Goal: Information Seeking & Learning: Learn about a topic

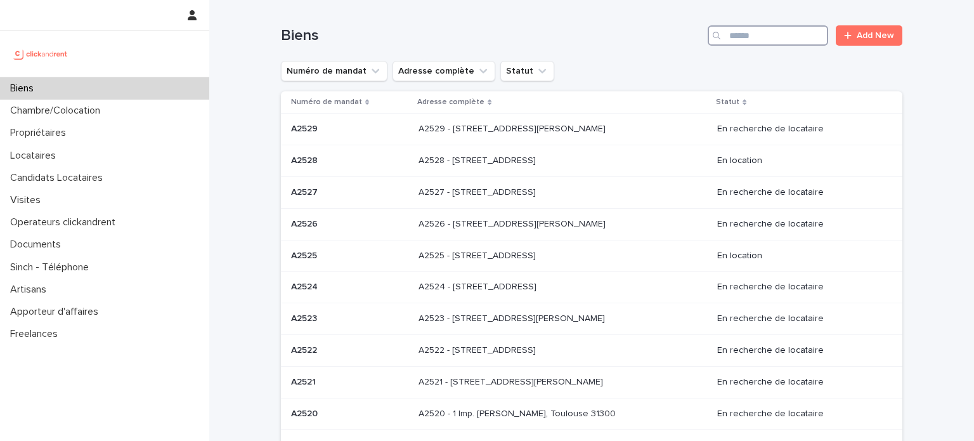
click at [794, 31] on input "Search" at bounding box center [768, 35] width 120 height 20
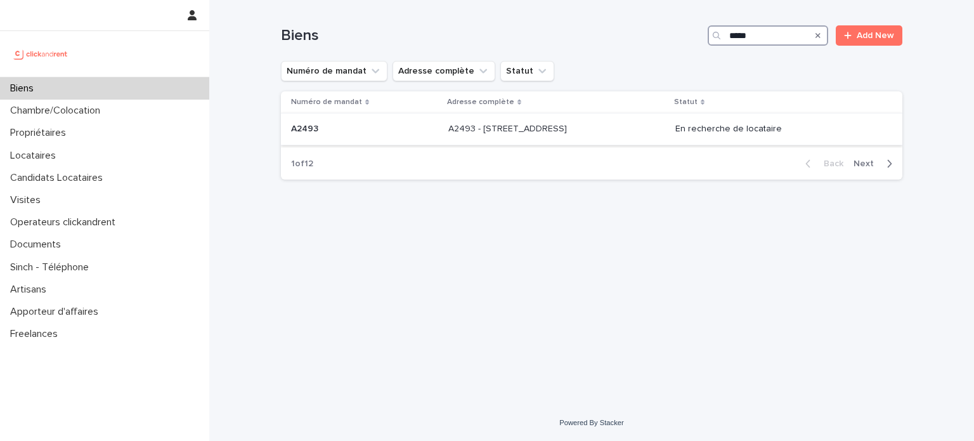
type input "*****"
click at [566, 136] on div "A2493 - [STREET_ADDRESS] - [STREET_ADDRESS]" at bounding box center [556, 129] width 217 height 21
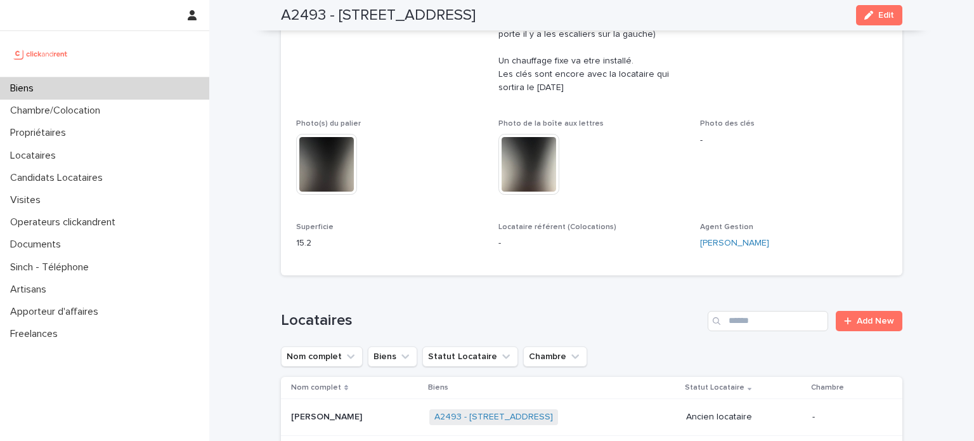
scroll to position [424, 0]
click at [387, 252] on div "Superficie 15.2" at bounding box center [389, 242] width 187 height 37
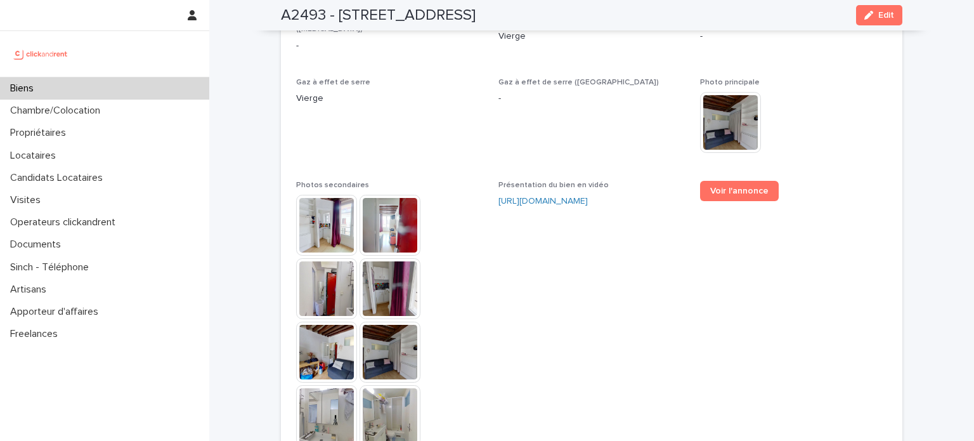
scroll to position [3358, 0]
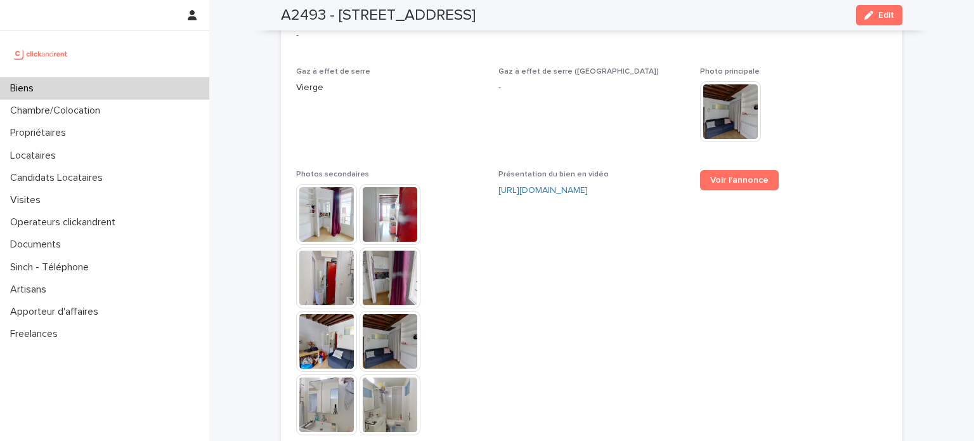
click at [323, 202] on img at bounding box center [326, 214] width 61 height 61
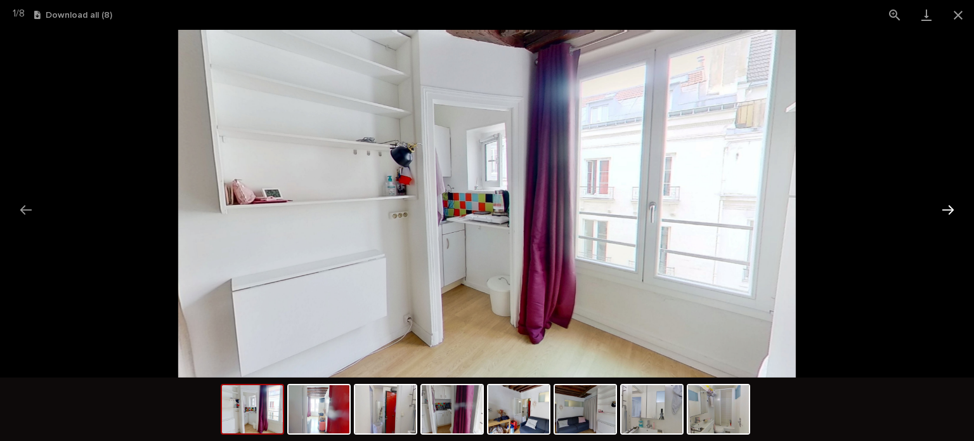
click at [945, 207] on button "Next slide" at bounding box center [948, 209] width 27 height 25
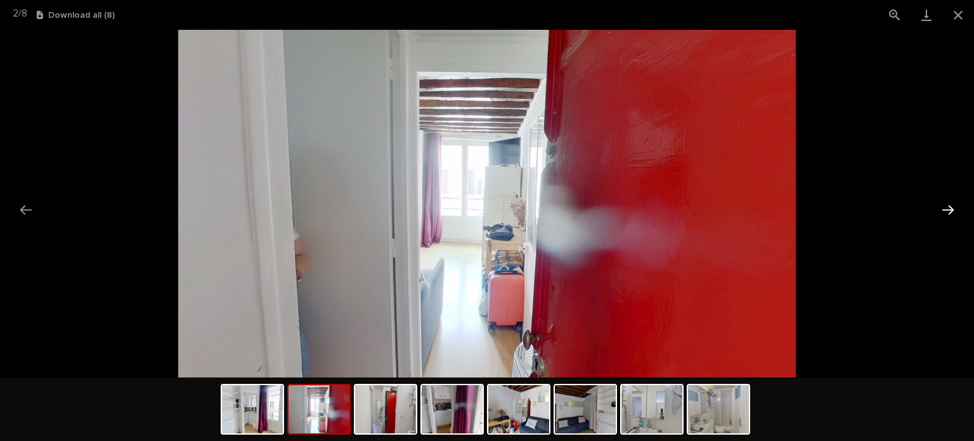
click at [945, 207] on button "Next slide" at bounding box center [948, 209] width 27 height 25
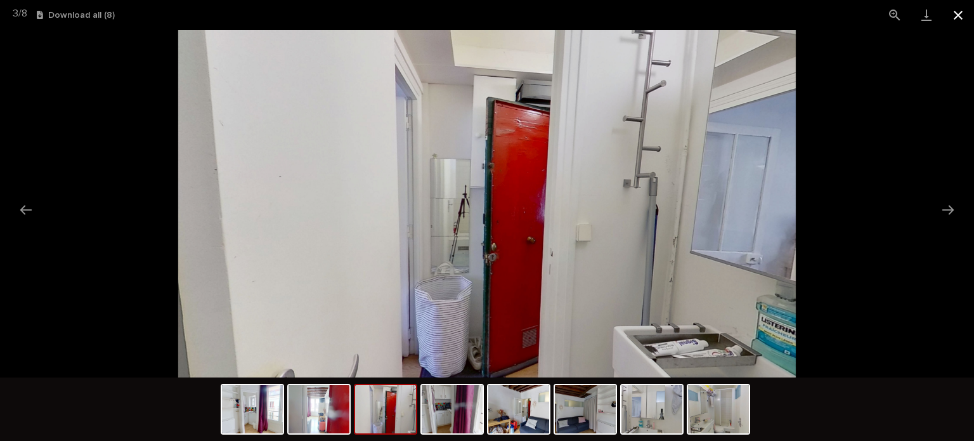
click at [956, 16] on button "Close gallery" at bounding box center [958, 15] width 32 height 30
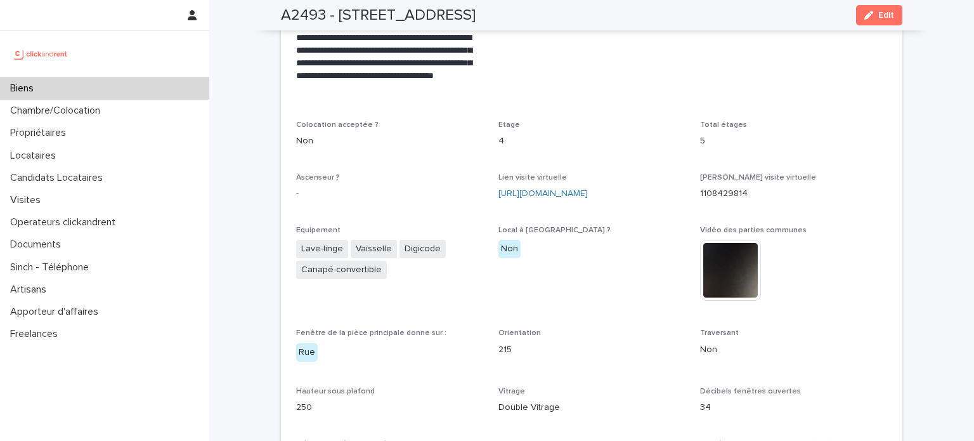
scroll to position [2870, 0]
click at [545, 190] on link "[URL][DOMAIN_NAME]" at bounding box center [542, 194] width 89 height 9
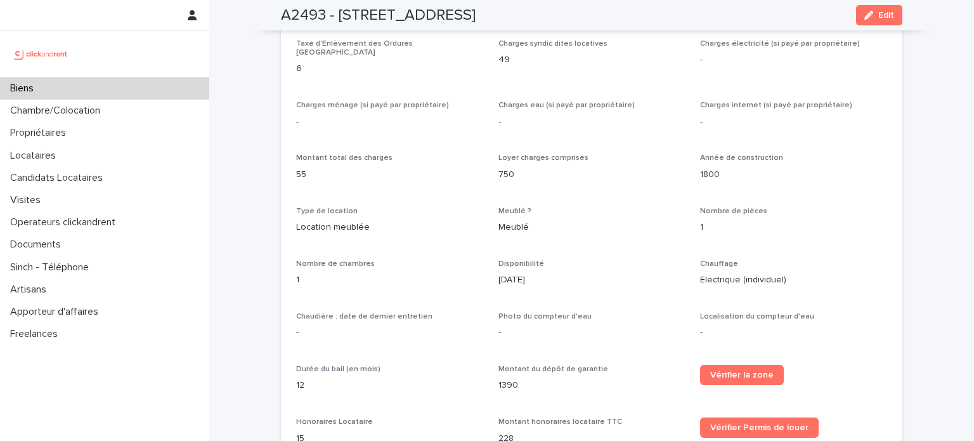
scroll to position [1253, 0]
click at [127, 84] on div "Biens" at bounding box center [104, 88] width 209 height 22
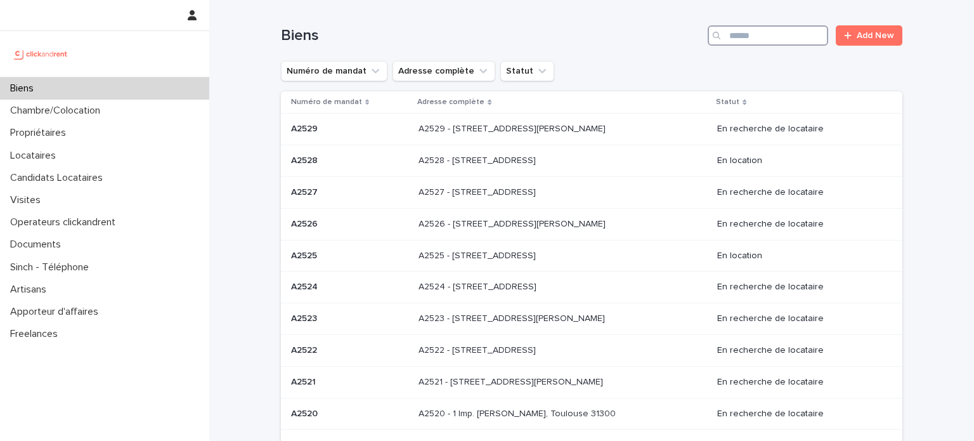
click at [762, 30] on input "Search" at bounding box center [768, 35] width 120 height 20
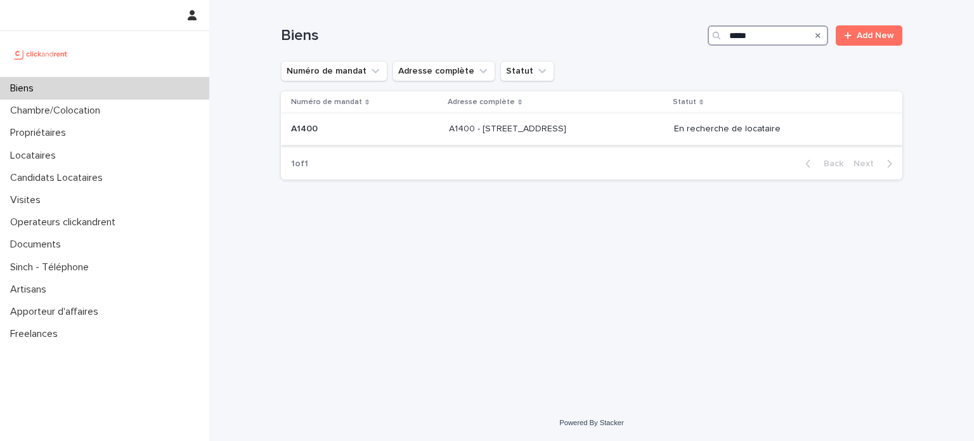
type input "*****"
click at [560, 121] on p "A1400 - [STREET_ADDRESS]" at bounding box center [509, 127] width 120 height 13
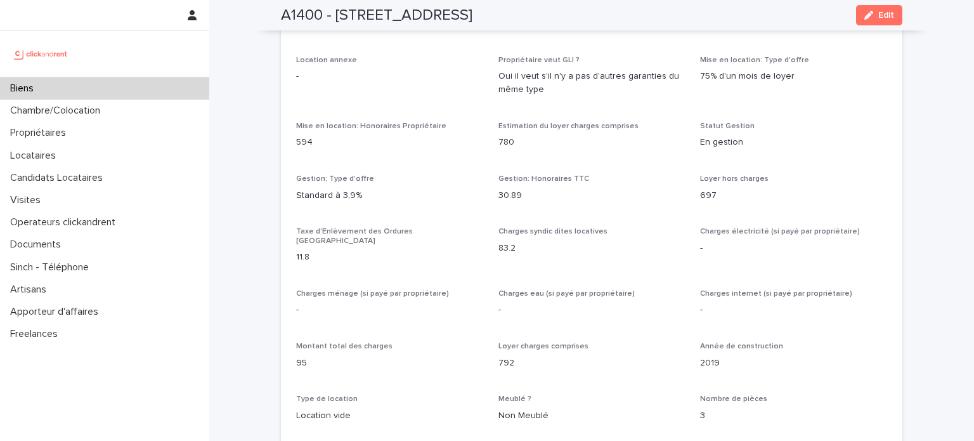
scroll to position [1032, 0]
click at [75, 134] on p "Propriétaires" at bounding box center [40, 133] width 71 height 12
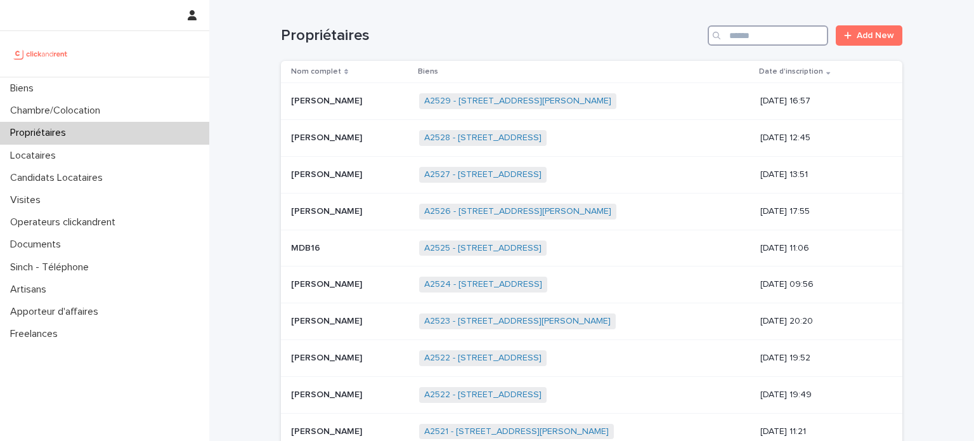
click at [730, 37] on input "Search" at bounding box center [768, 35] width 120 height 20
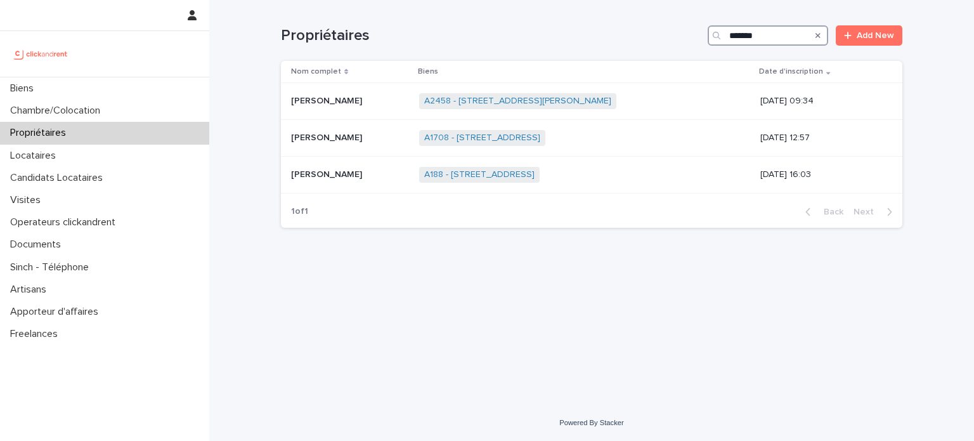
type input "*******"
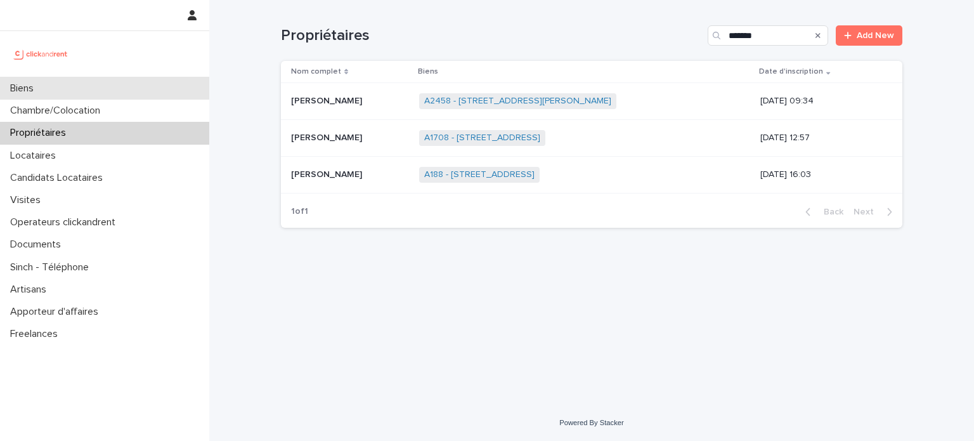
click at [101, 81] on div "Biens" at bounding box center [104, 88] width 209 height 22
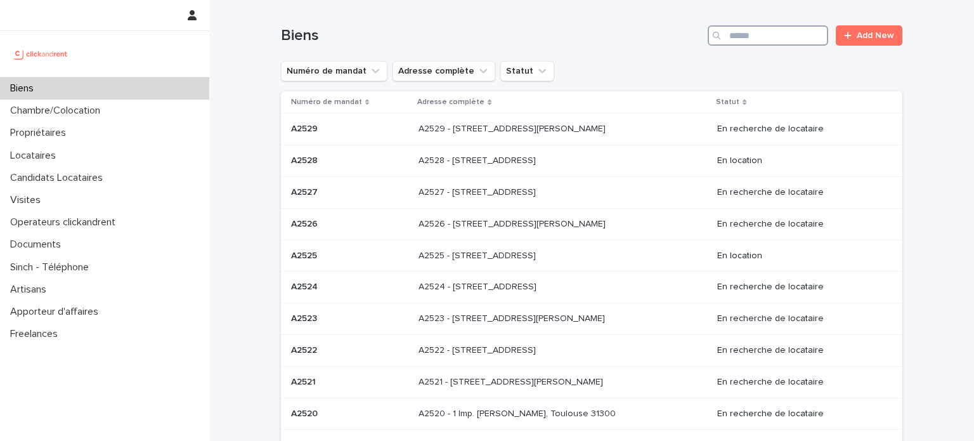
click at [724, 26] on input "Search" at bounding box center [768, 35] width 120 height 20
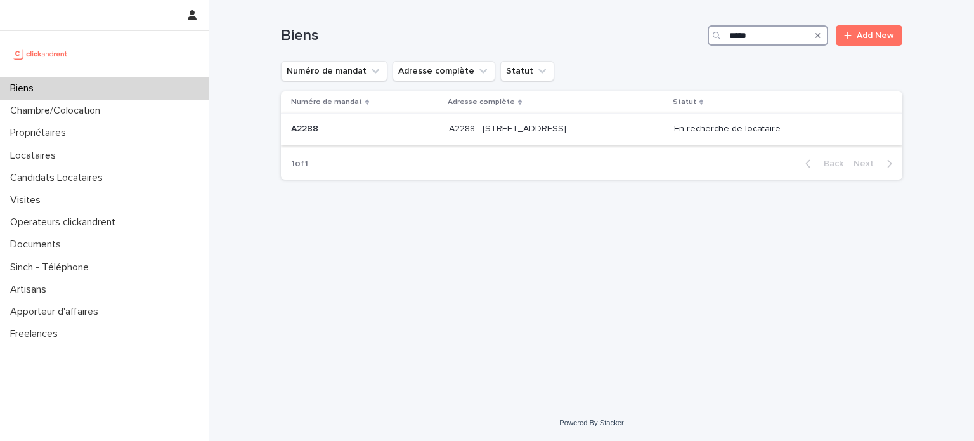
type input "*****"
click at [626, 127] on p at bounding box center [554, 129] width 211 height 11
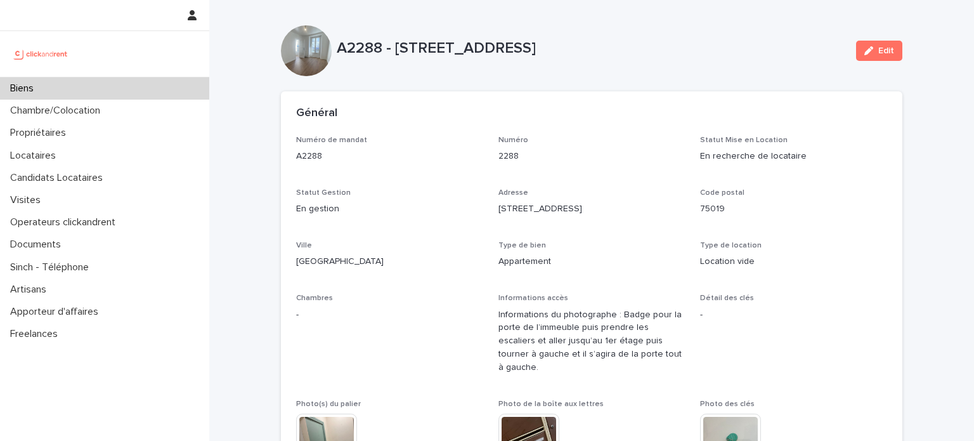
click at [124, 83] on div "Biens" at bounding box center [104, 88] width 209 height 22
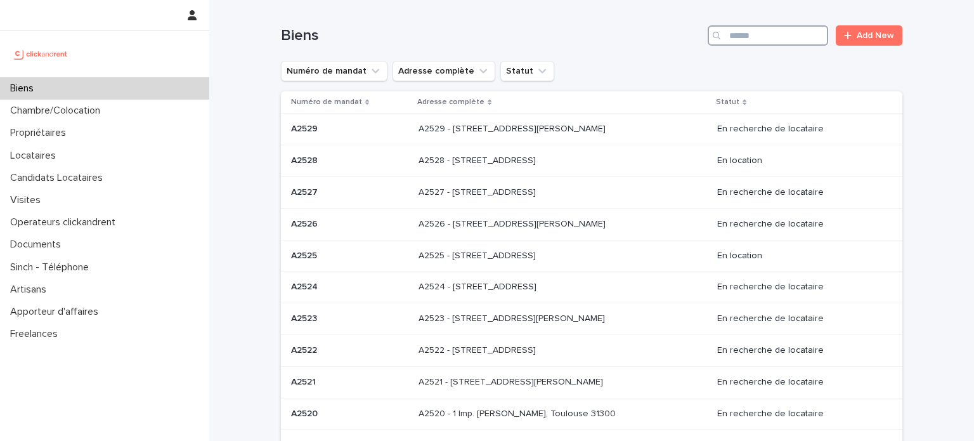
click at [737, 34] on input "Search" at bounding box center [768, 35] width 120 height 20
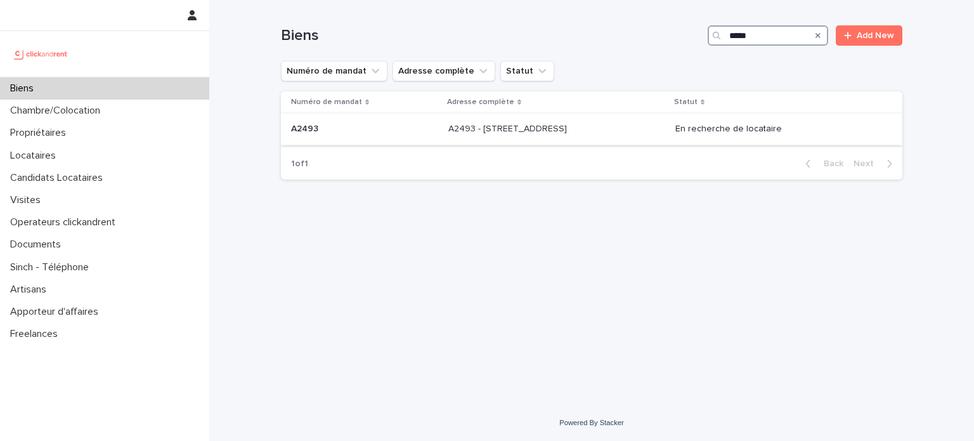
type input "*****"
click at [619, 126] on p at bounding box center [553, 129] width 211 height 11
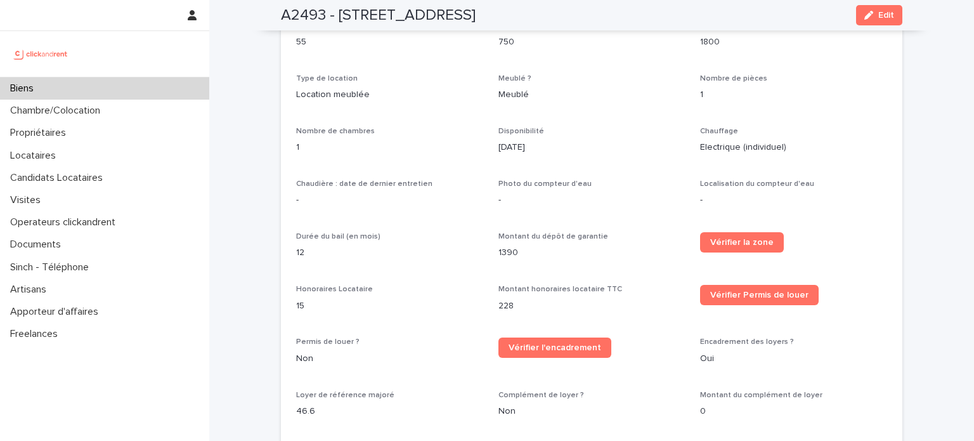
scroll to position [1384, 0]
click at [51, 77] on div "Biens" at bounding box center [104, 88] width 209 height 22
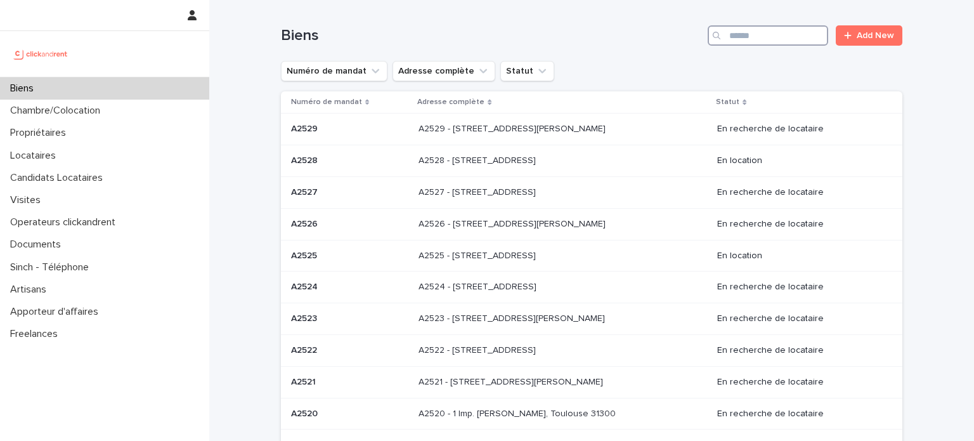
click at [812, 34] on input "Search" at bounding box center [768, 35] width 120 height 20
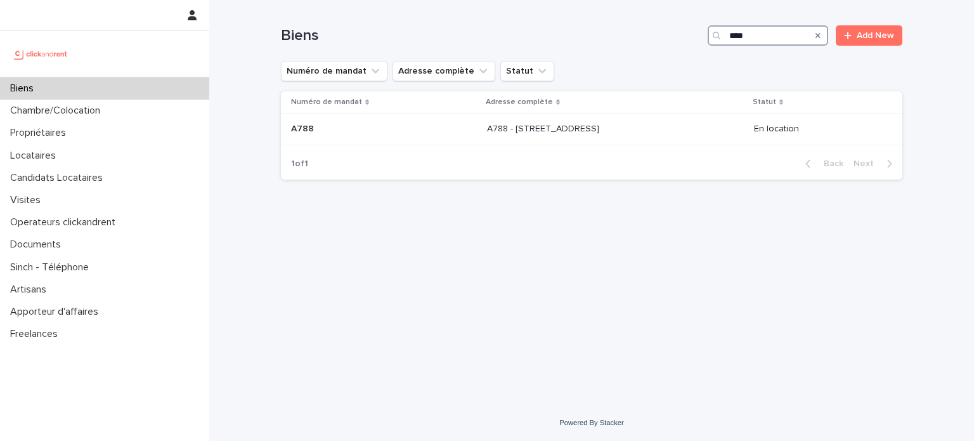
type input "****"
click at [375, 45] on div "Biens **** Add New" at bounding box center [591, 35] width 621 height 20
click at [356, 116] on td "A788 A788" at bounding box center [381, 130] width 201 height 32
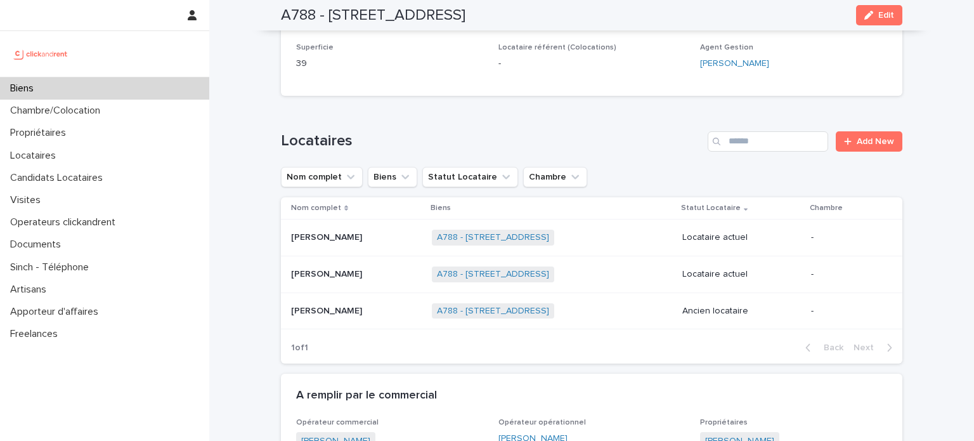
scroll to position [603, 0]
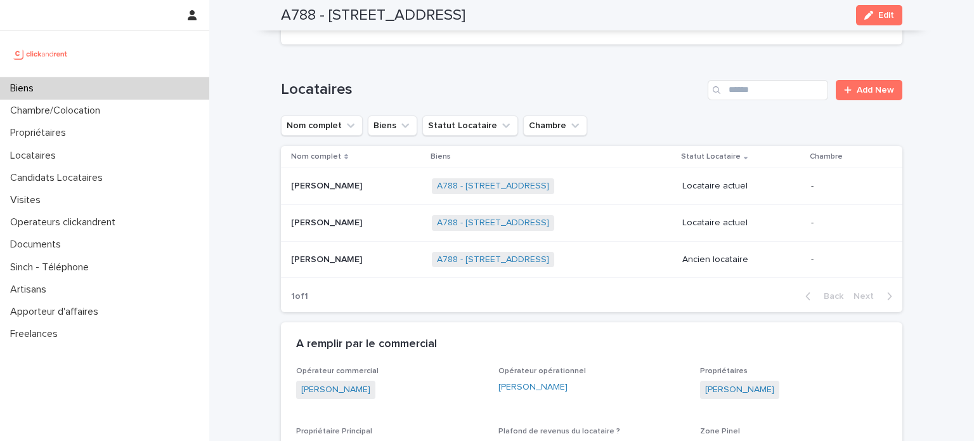
click at [652, 178] on div "A788 - [STREET_ADDRESS] + 0" at bounding box center [552, 186] width 240 height 26
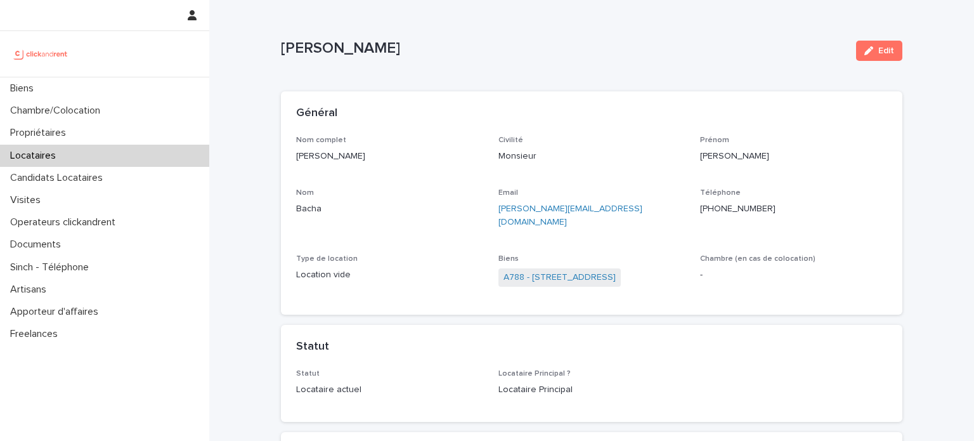
scroll to position [155, 0]
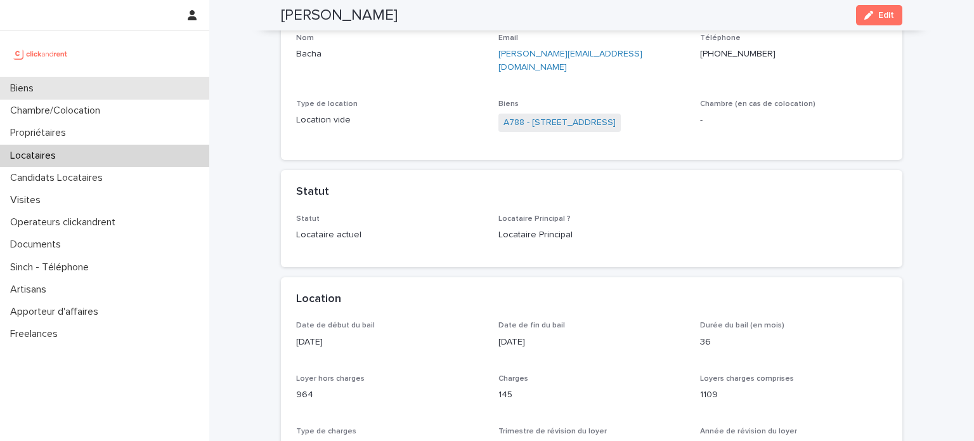
click at [33, 88] on p "Biens" at bounding box center [24, 88] width 39 height 12
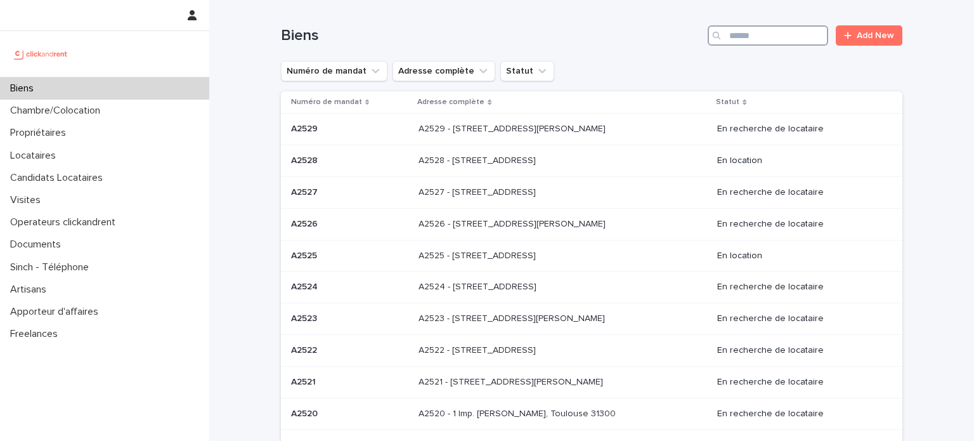
click at [738, 40] on input "Search" at bounding box center [768, 35] width 120 height 20
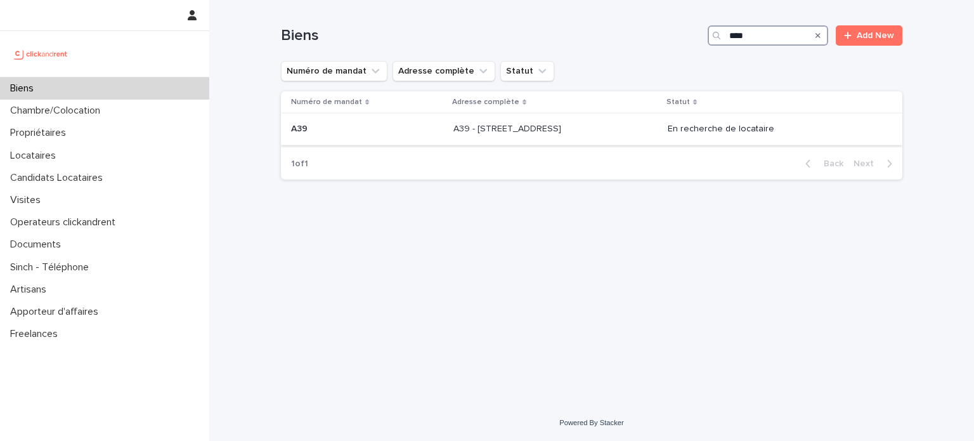
type input "***"
click at [595, 124] on p at bounding box center [555, 129] width 204 height 11
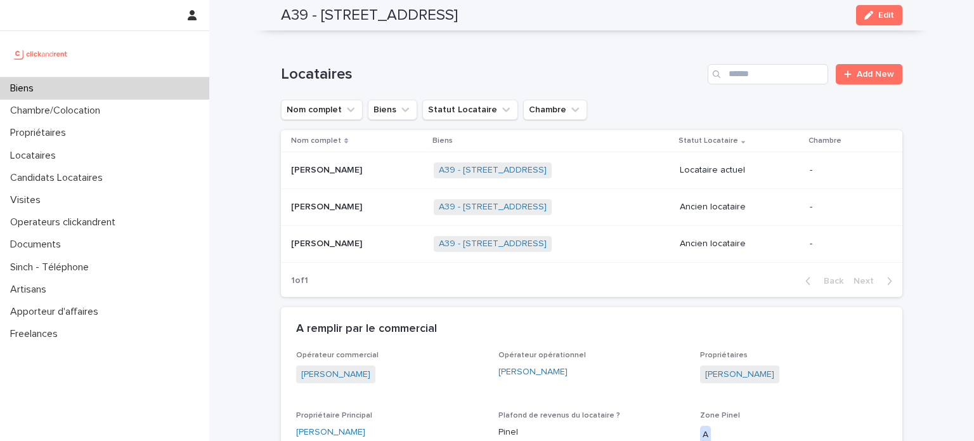
scroll to position [571, 0]
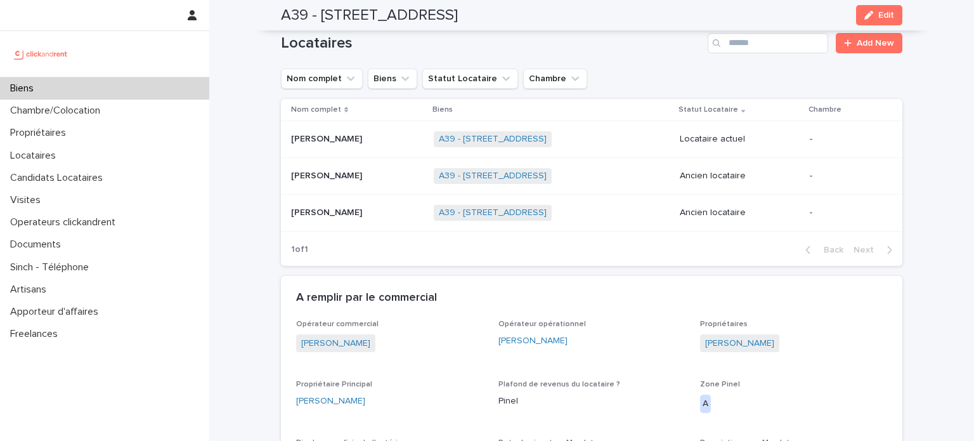
click at [642, 132] on div "A39 - [STREET_ADDRESS] + 0" at bounding box center [552, 139] width 236 height 26
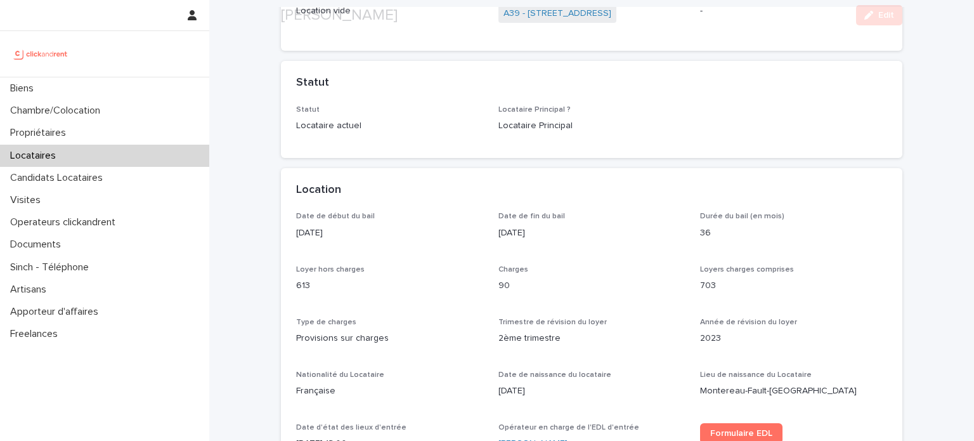
scroll to position [264, 0]
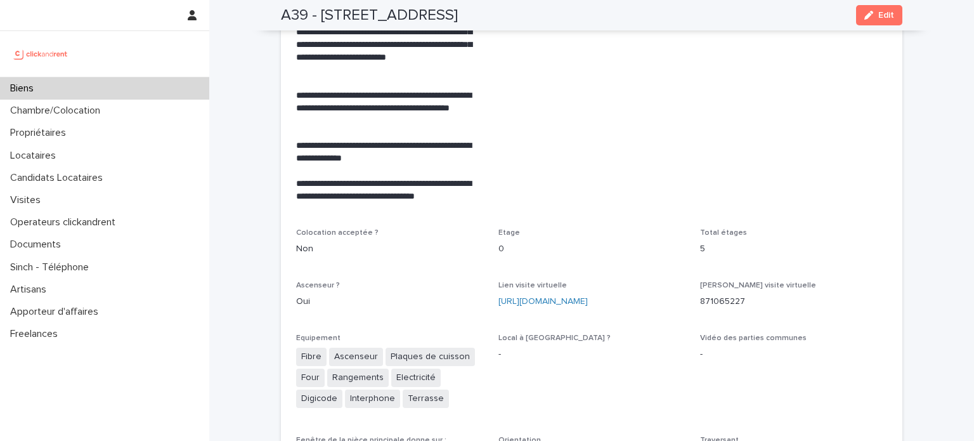
scroll to position [2756, 0]
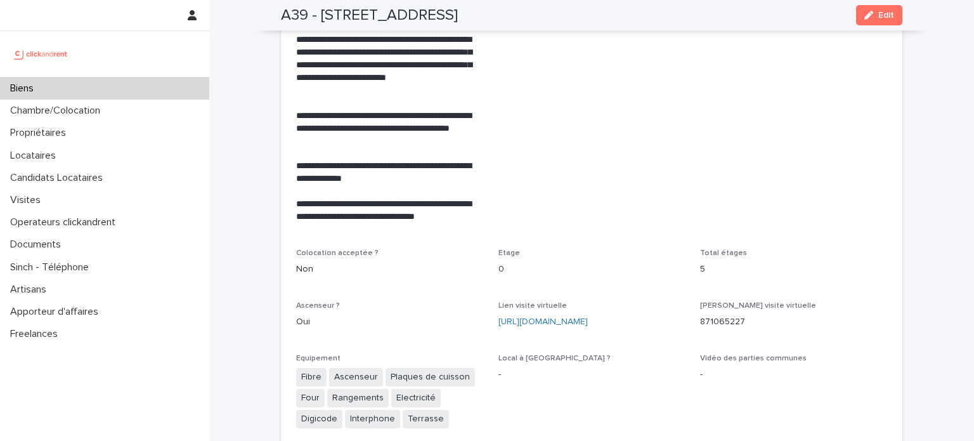
click at [118, 86] on div "Biens" at bounding box center [104, 88] width 209 height 22
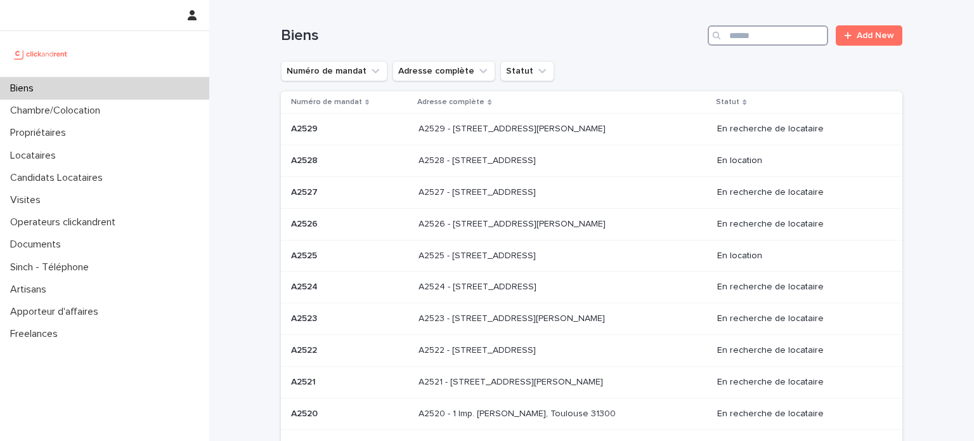
click at [746, 32] on input "Search" at bounding box center [768, 35] width 120 height 20
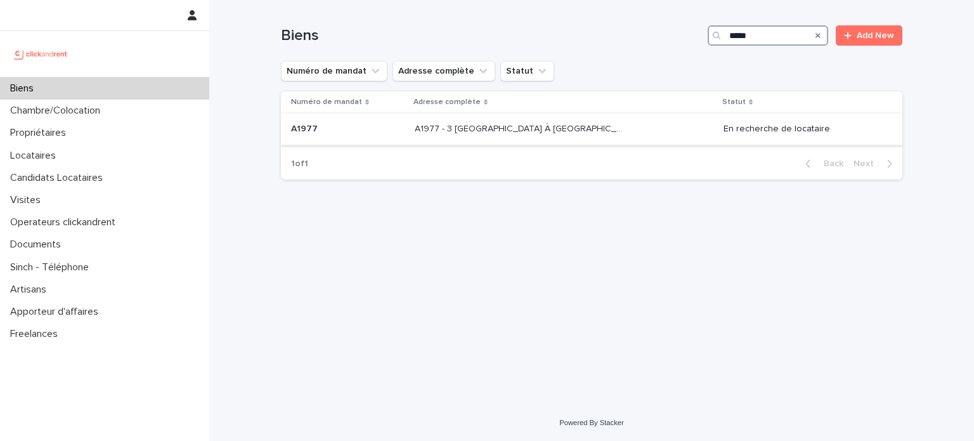
type input "*****"
click at [574, 143] on td "A1977 - 3 [GEOGRAPHIC_DATA] À [GEOGRAPHIC_DATA], Évry-Courcouronnes 91080 A1977…" at bounding box center [564, 130] width 309 height 32
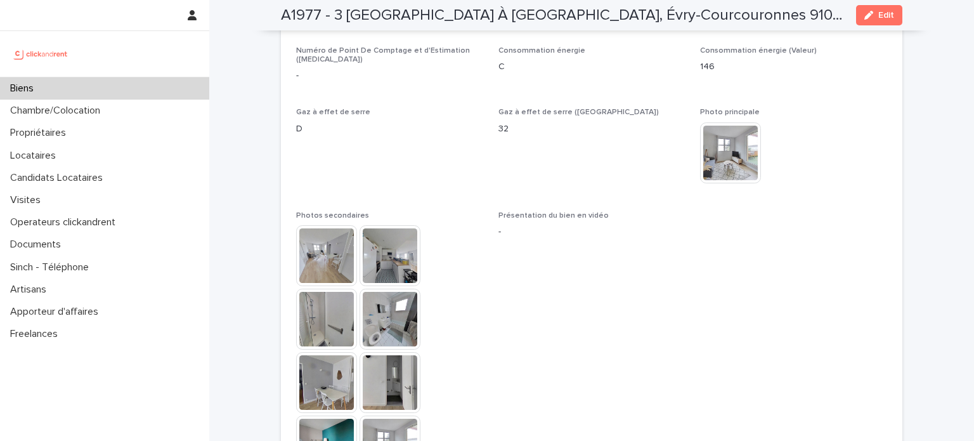
scroll to position [3063, 0]
click at [378, 224] on img at bounding box center [390, 254] width 61 height 61
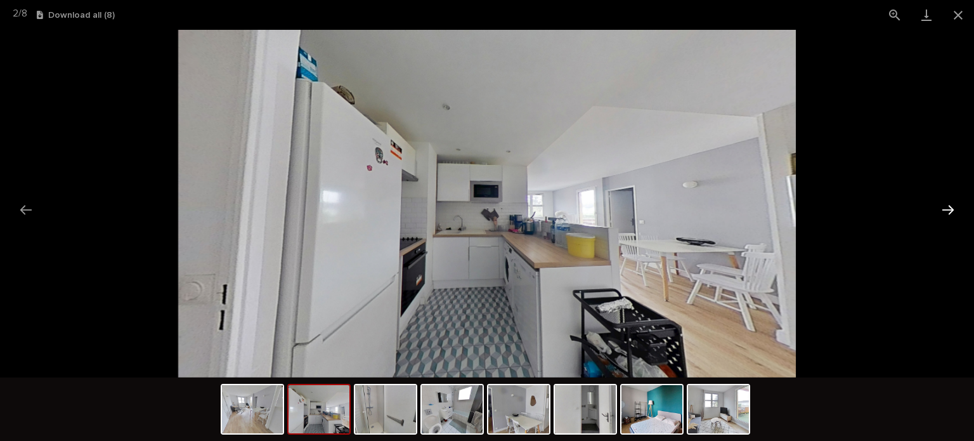
click at [949, 205] on button "Next slide" at bounding box center [948, 209] width 27 height 25
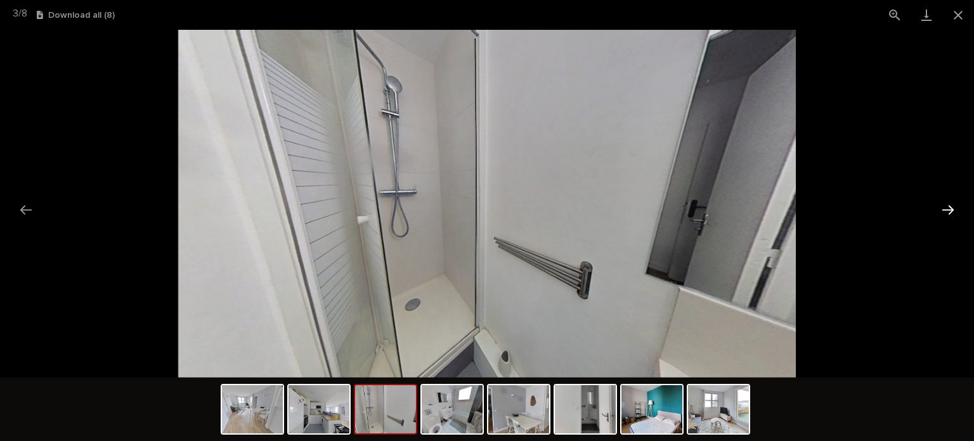
click at [949, 205] on button "Next slide" at bounding box center [948, 209] width 27 height 25
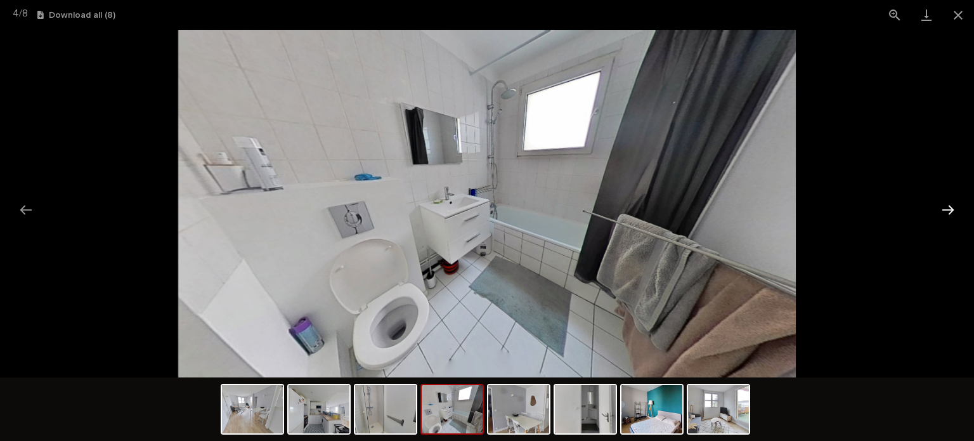
click at [949, 205] on button "Next slide" at bounding box center [948, 209] width 27 height 25
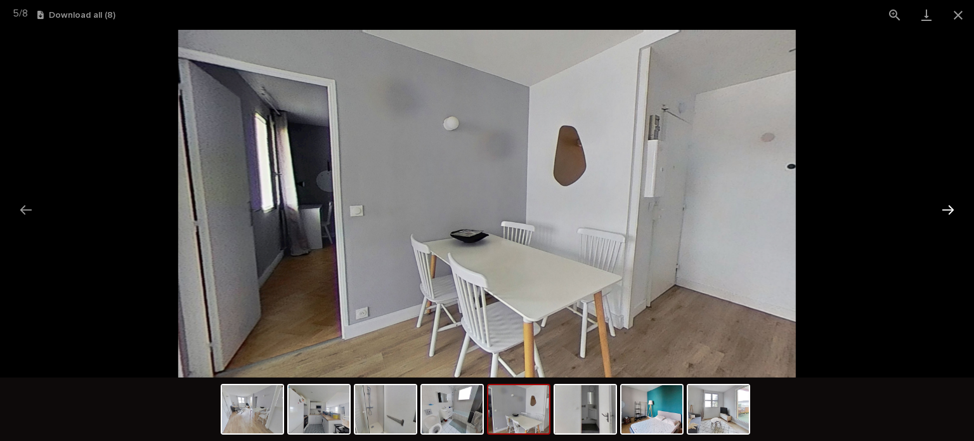
click at [949, 205] on button "Next slide" at bounding box center [948, 209] width 27 height 25
